Goal: Navigation & Orientation: Find specific page/section

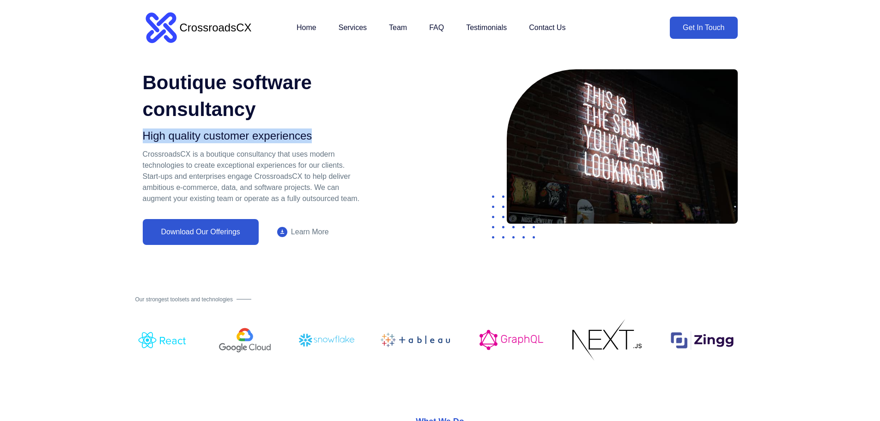
drag, startPoint x: 312, startPoint y: 134, endPoint x: 136, endPoint y: 137, distance: 176.0
click at [136, 137] on div "Boutique software consultancy High quality customer experiences CrossroadsCX is…" at bounding box center [262, 157] width 254 height 176
copy h2 "High quality customer experiences"
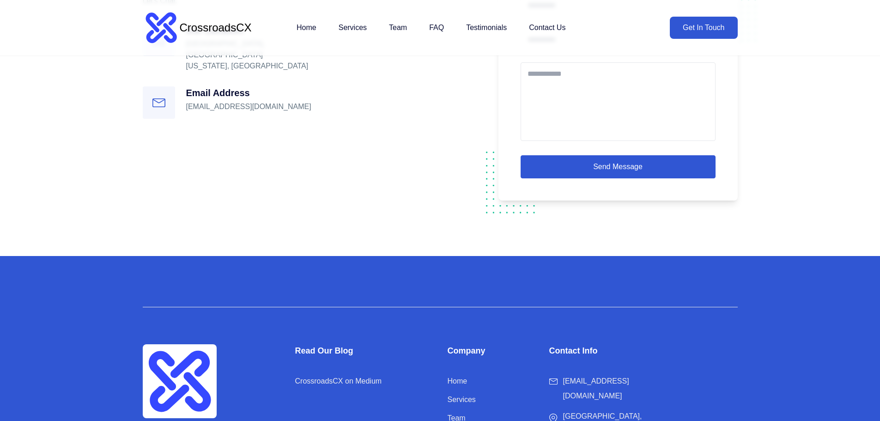
scroll to position [1763, 0]
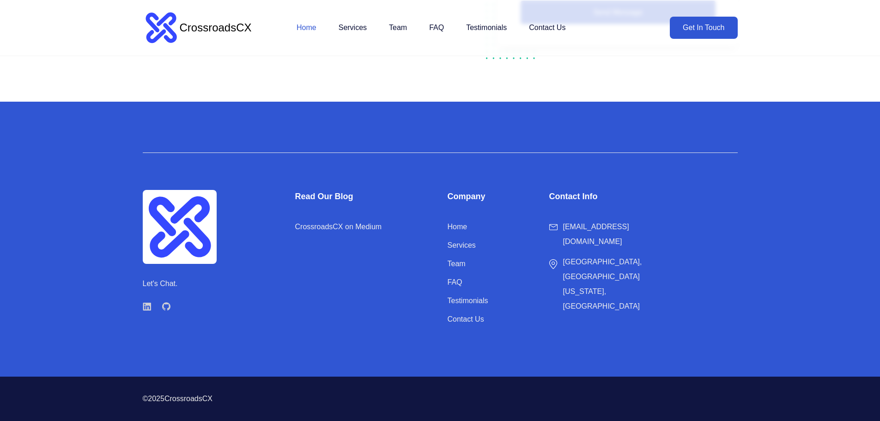
click at [304, 28] on link "Home" at bounding box center [307, 27] width 20 height 18
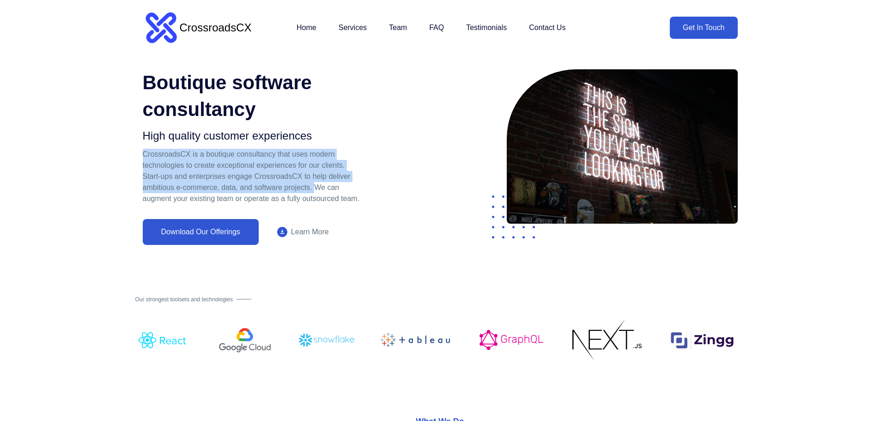
drag, startPoint x: 144, startPoint y: 151, endPoint x: 315, endPoint y: 188, distance: 175.1
click at [315, 189] on p "CrossroadsCX is a boutique consultancy that uses modern technologies to create …" at bounding box center [254, 176] width 222 height 55
copy p "CrossroadsCX is a boutique consultancy that uses modern technologies to create …"
click at [355, 21] on link "Services" at bounding box center [353, 27] width 28 height 18
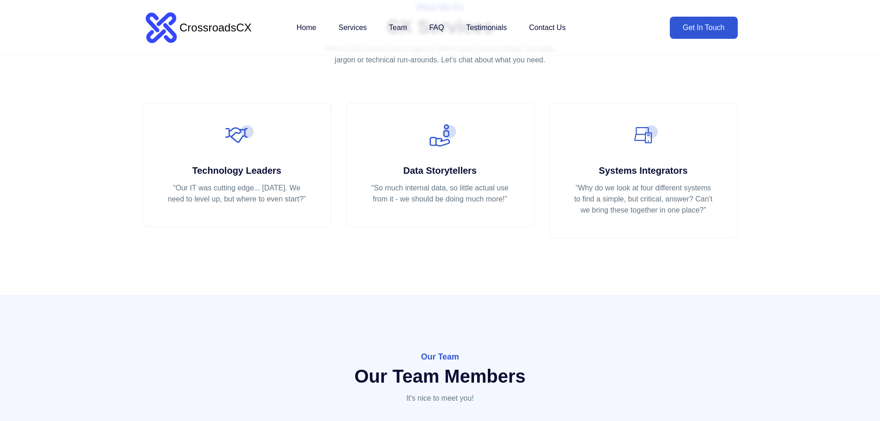
scroll to position [415, 0]
